Goal: Subscribe to service/newsletter

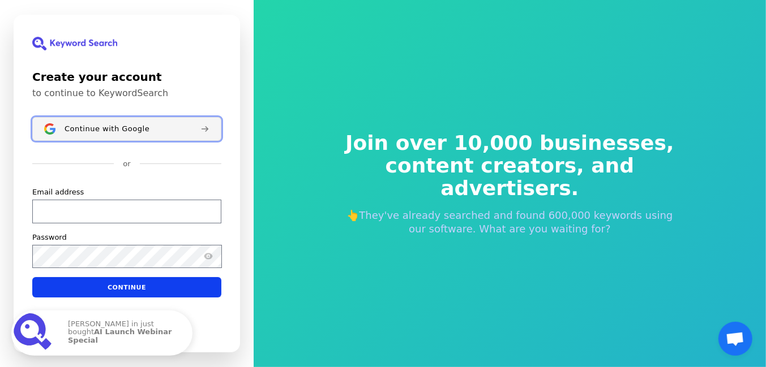
click at [105, 134] on button "Continue with Google" at bounding box center [126, 129] width 189 height 24
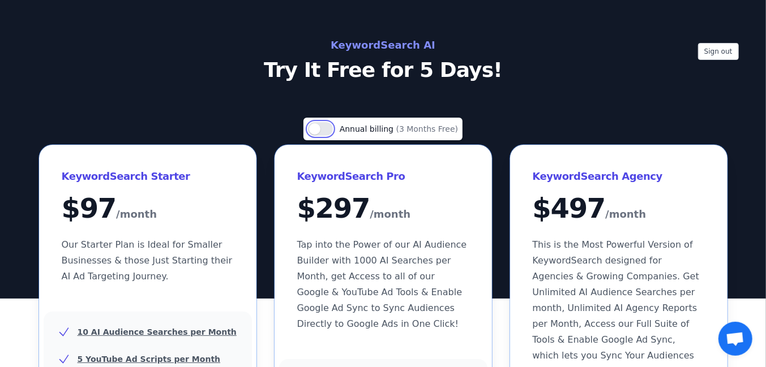
click at [316, 131] on button "Use setting" at bounding box center [320, 129] width 25 height 14
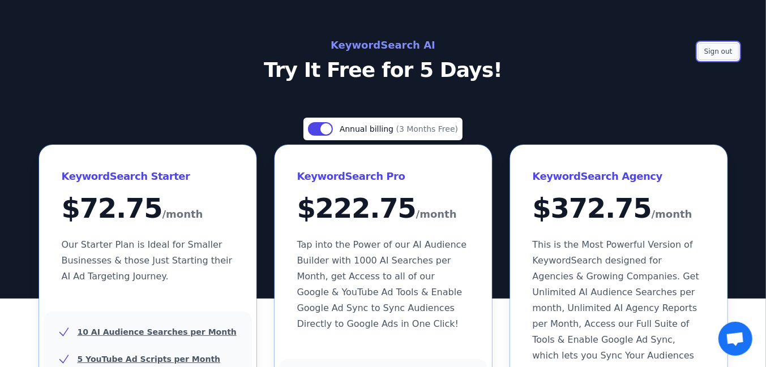
click at [703, 46] on button "Sign out" at bounding box center [718, 51] width 41 height 17
